Goal: Task Accomplishment & Management: Manage account settings

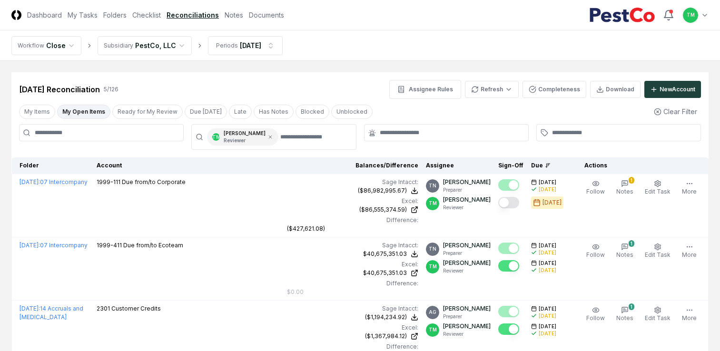
scroll to position [217, 0]
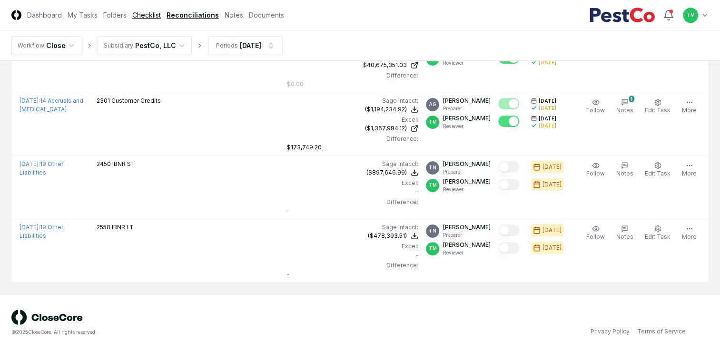
click at [156, 16] on link "Checklist" at bounding box center [146, 15] width 29 height 10
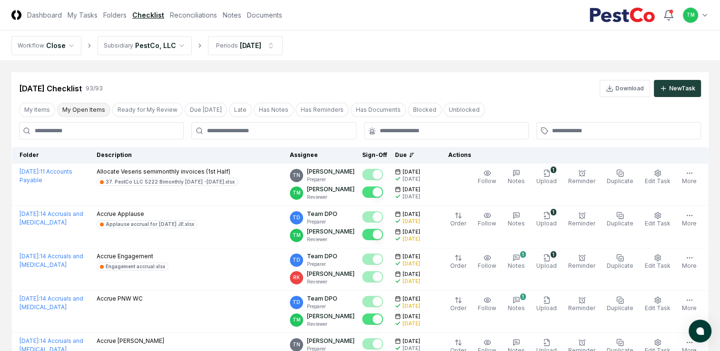
click at [92, 115] on button "My Open Items" at bounding box center [83, 110] width 53 height 14
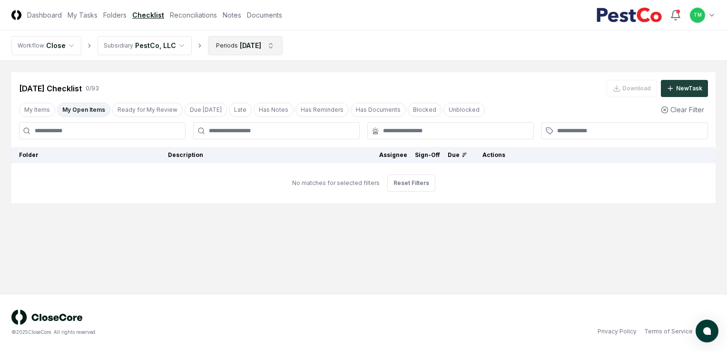
click at [270, 47] on html "CloseCore Dashboard My Tasks Folders Checklist Reconciliations Notes Documents …" at bounding box center [363, 175] width 727 height 351
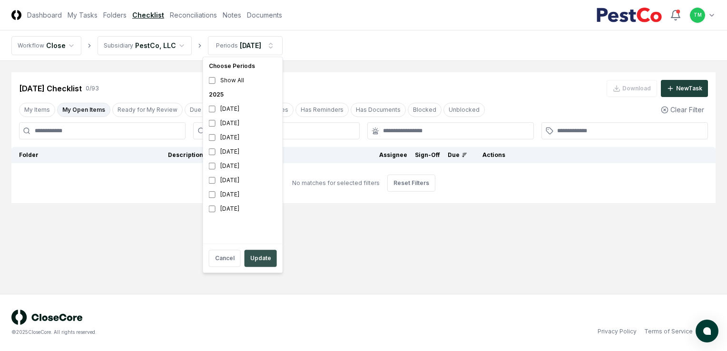
click at [256, 262] on button "Update" at bounding box center [261, 258] width 32 height 17
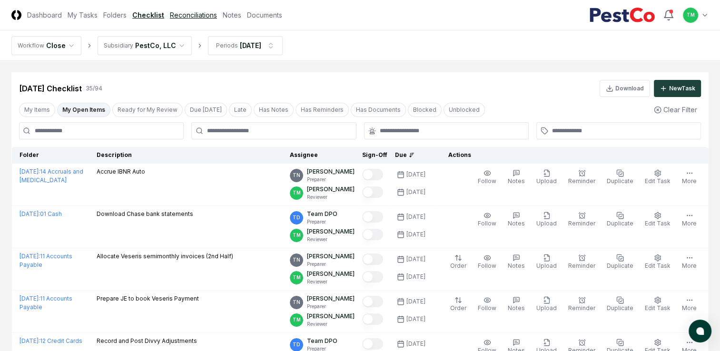
click at [186, 17] on link "Reconciliations" at bounding box center [193, 15] width 47 height 10
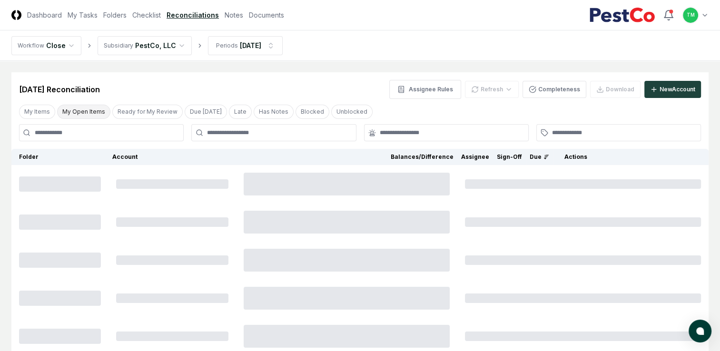
click at [88, 113] on button "My Open Items" at bounding box center [83, 112] width 53 height 14
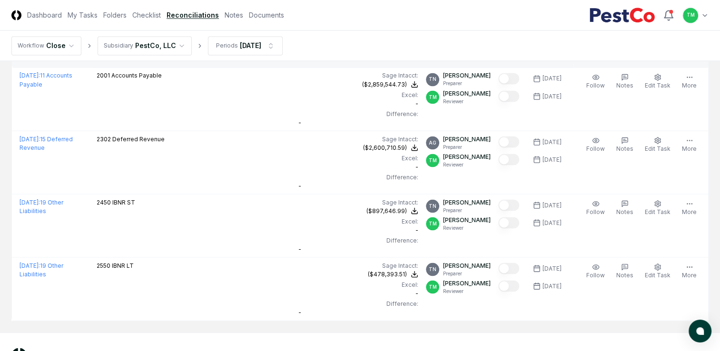
scroll to position [1749, 0]
